Goal: Contribute content

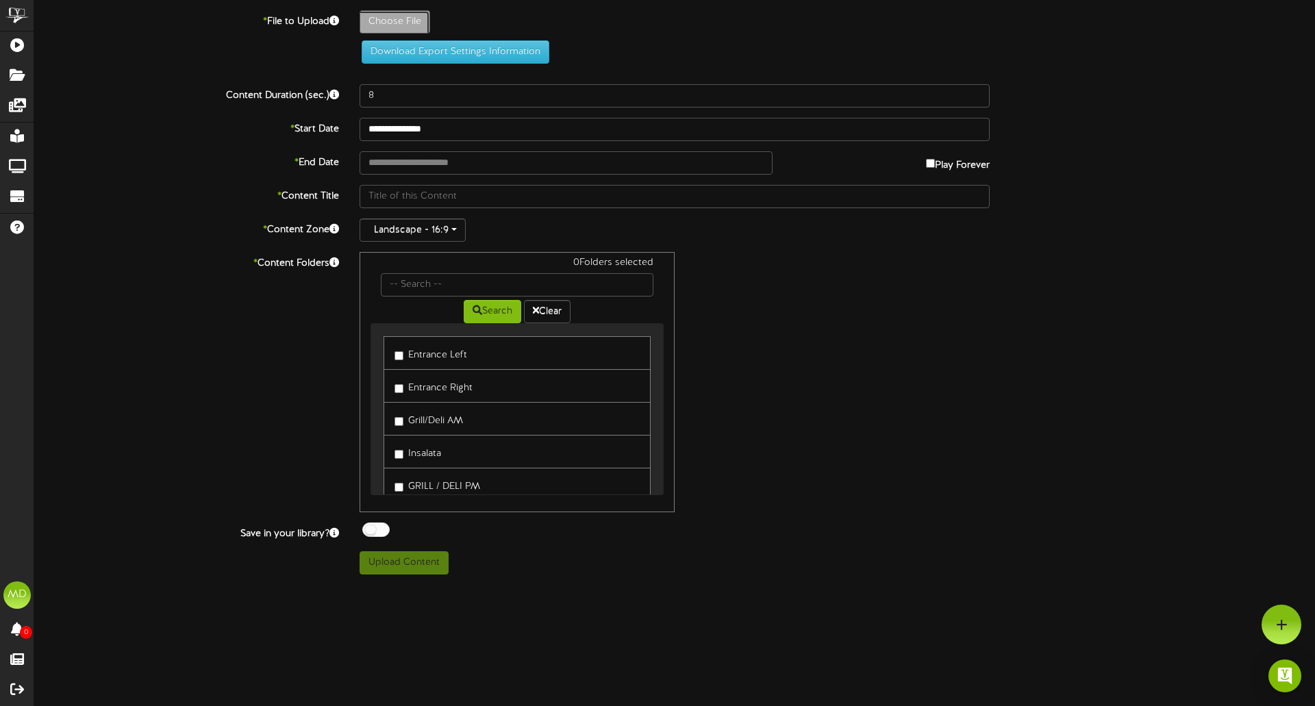
type input "**********"
type input "Seasonal100625"
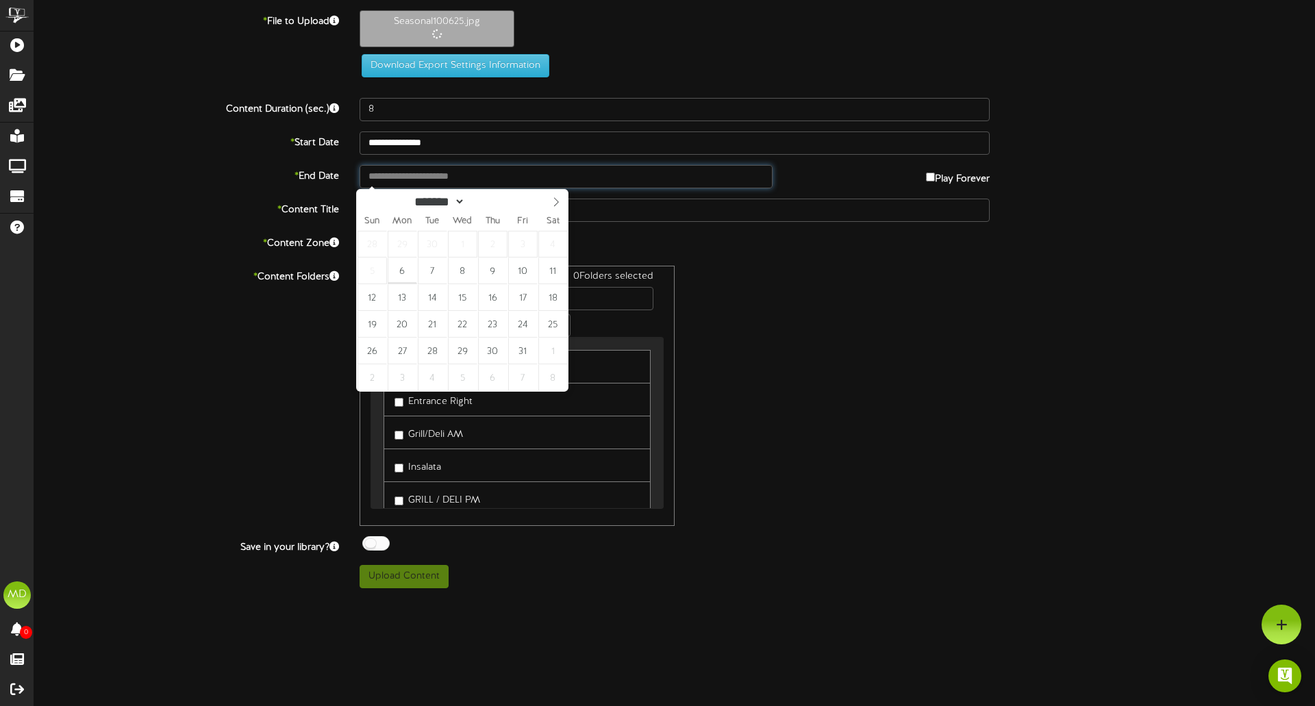
click at [445, 174] on input "text" at bounding box center [566, 176] width 413 height 23
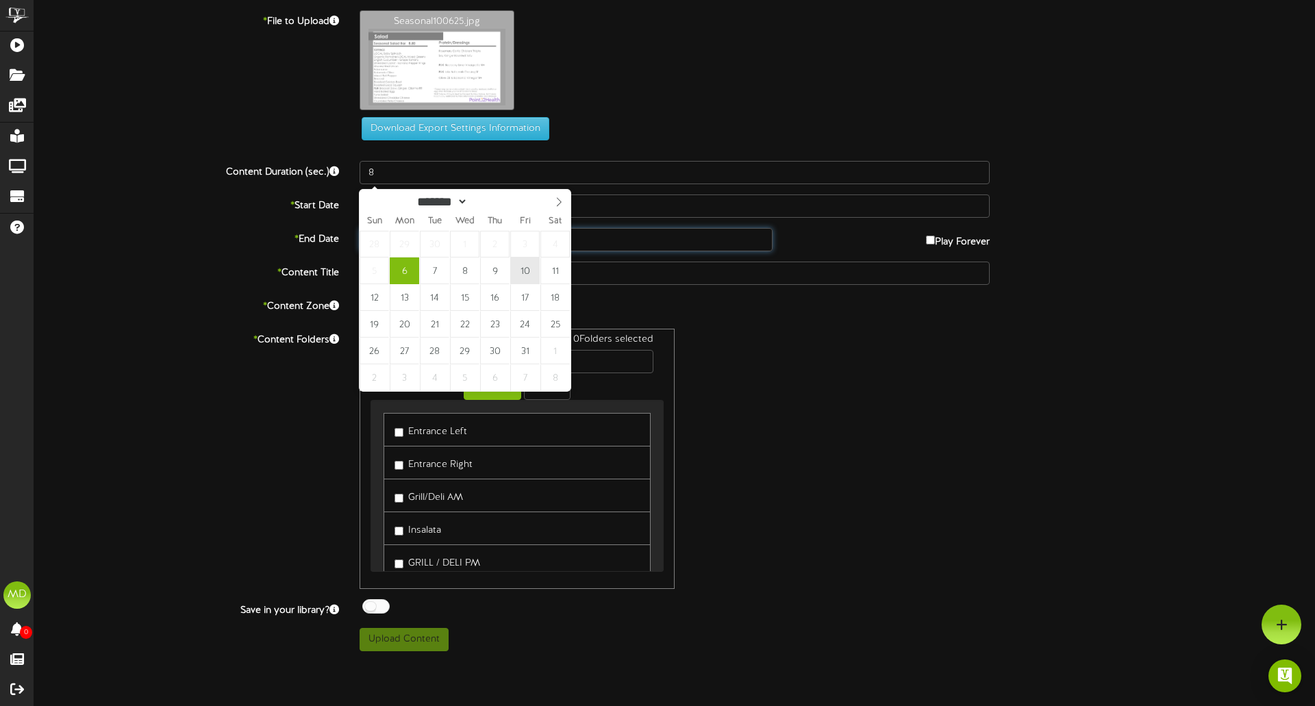
type input "**********"
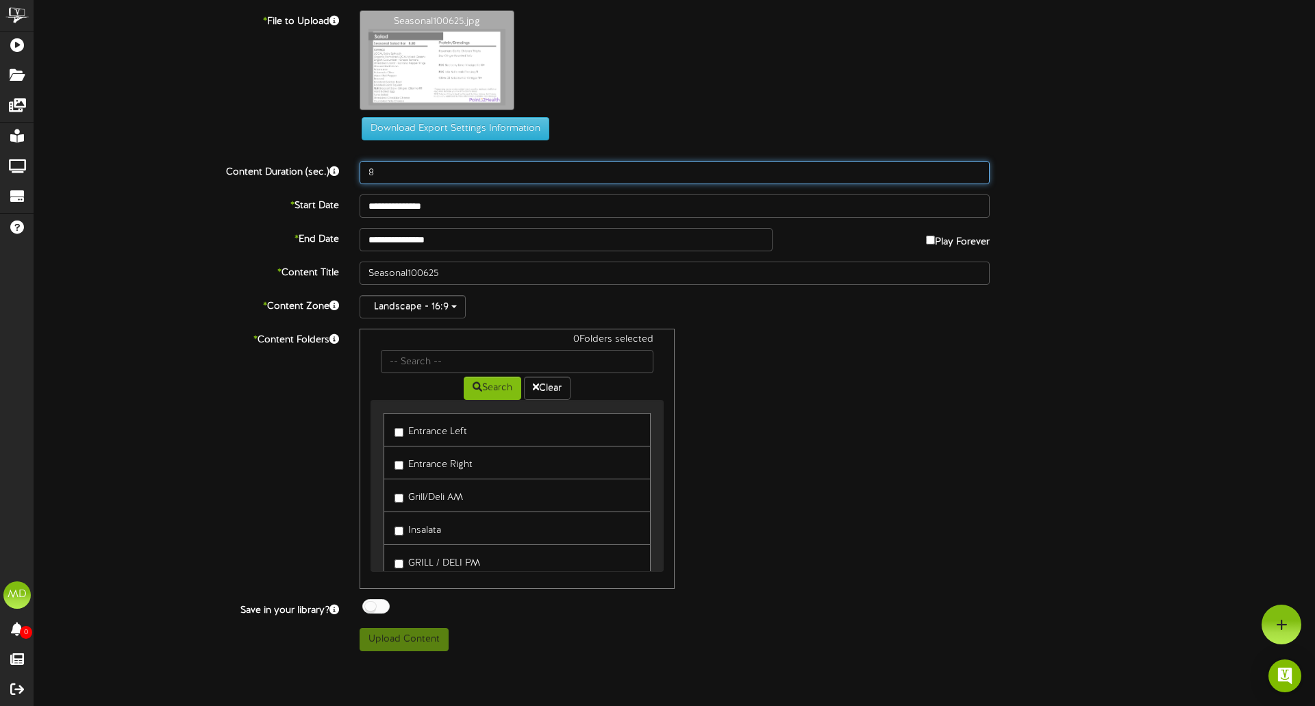
drag, startPoint x: 392, startPoint y: 177, endPoint x: 336, endPoint y: 171, distance: 56.6
click at [336, 171] on div "Content Duration (sec.) 8" at bounding box center [674, 172] width 1301 height 23
type input "600"
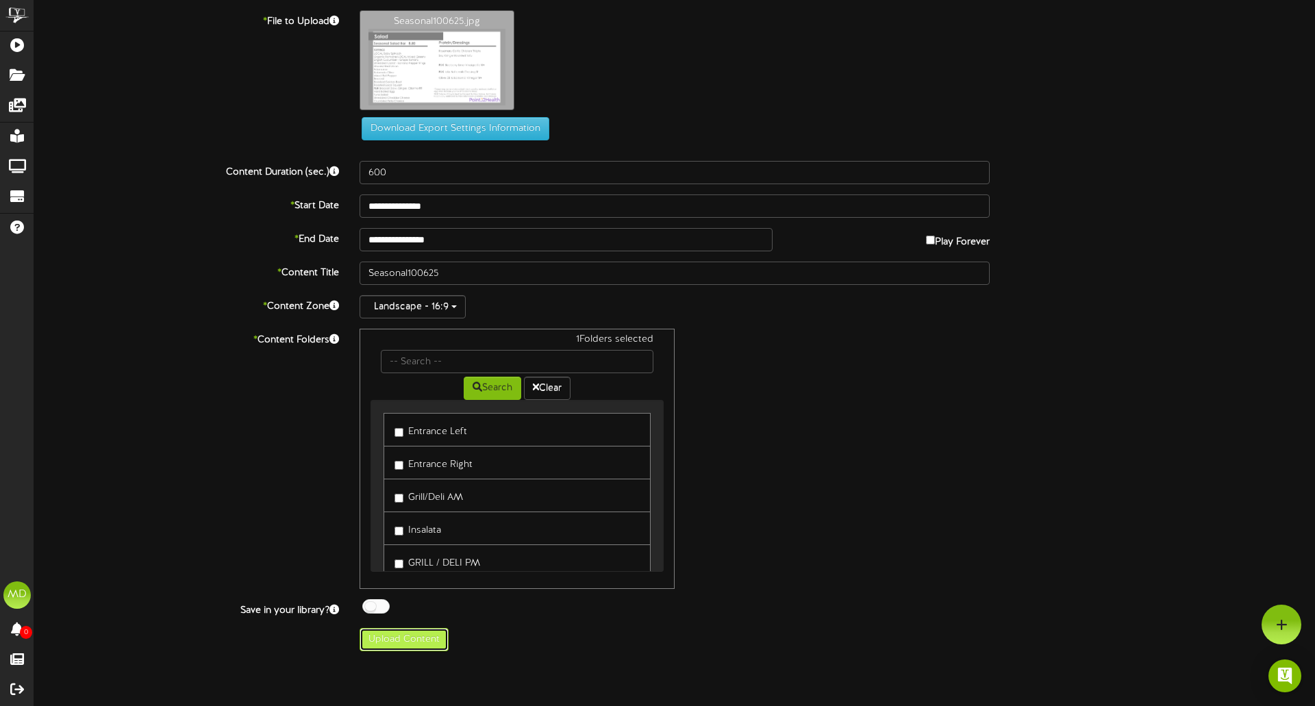
click at [414, 642] on button "Upload Content" at bounding box center [404, 639] width 89 height 23
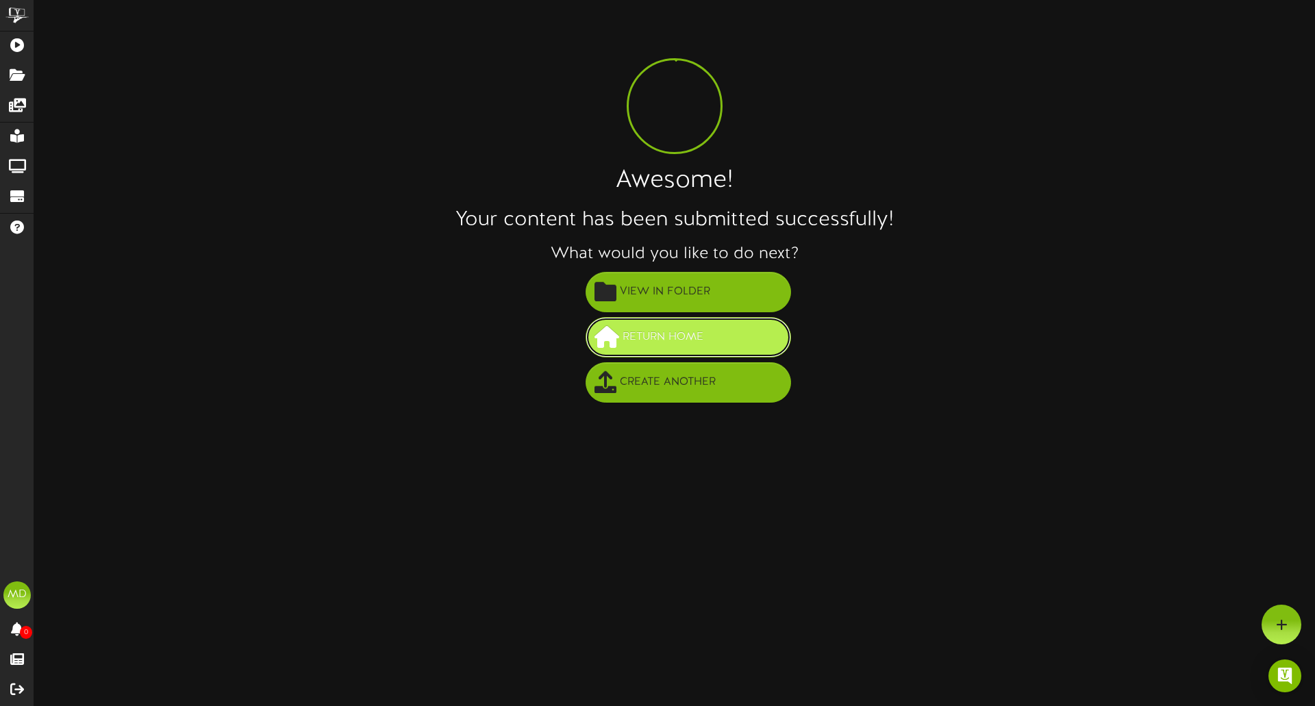
click at [682, 347] on span "Return Home" at bounding box center [663, 337] width 88 height 23
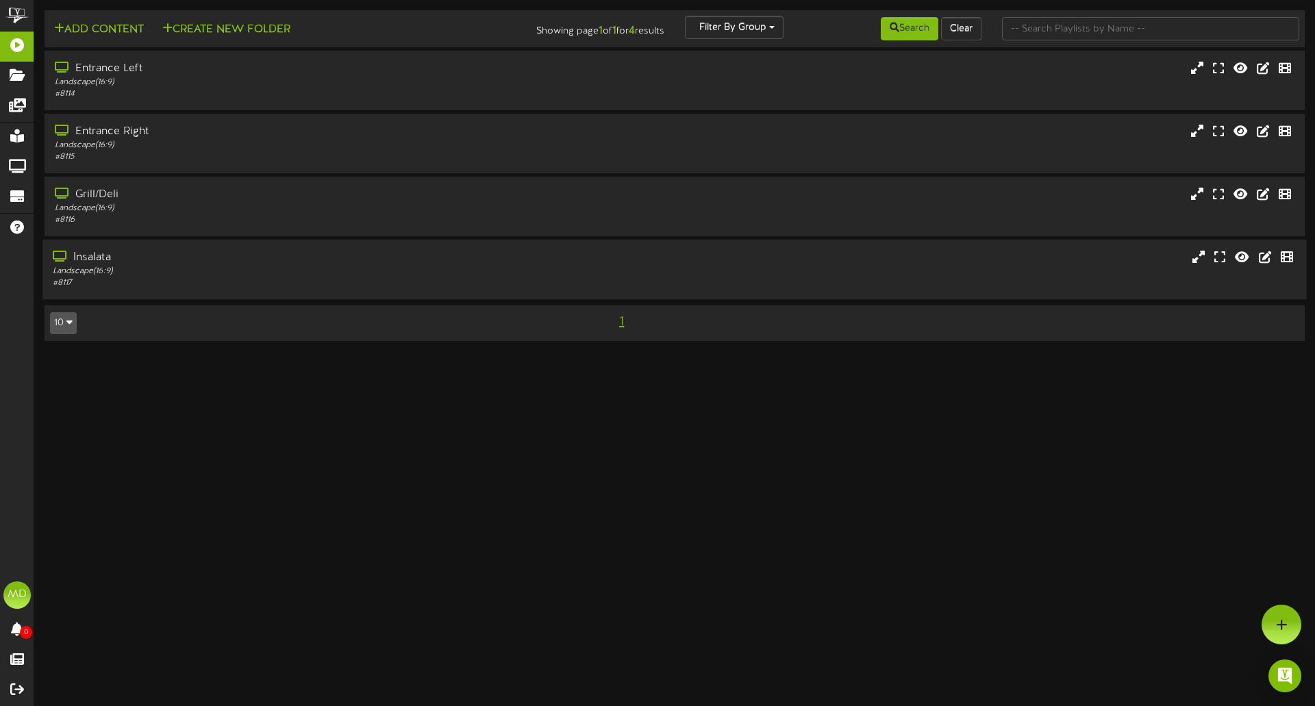
click at [103, 262] on div "Insalata" at bounding box center [306, 258] width 506 height 16
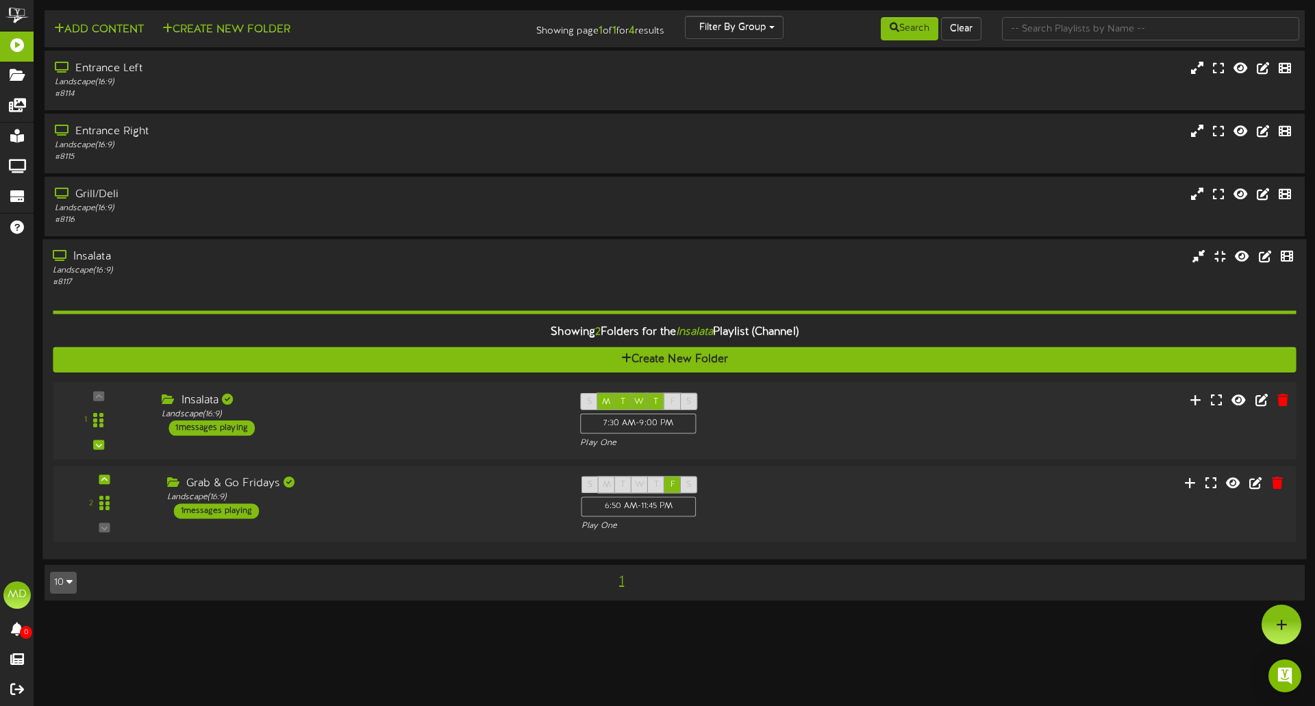
click at [232, 428] on div "1 messages playing" at bounding box center [212, 428] width 86 height 15
